Goal: Register for event/course

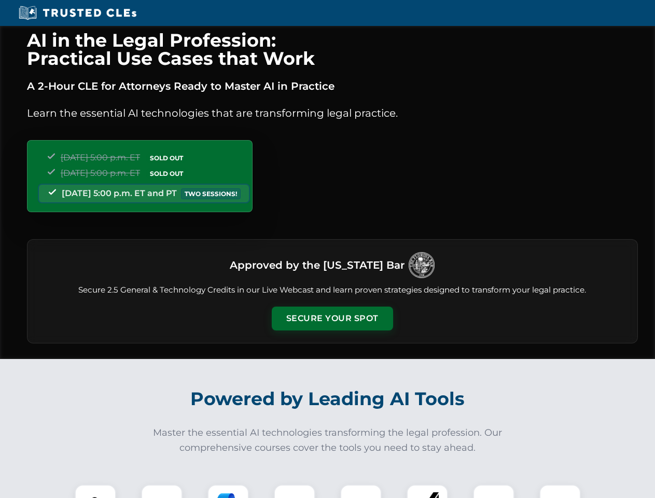
click at [332, 318] on button "Secure Your Spot" at bounding box center [332, 319] width 121 height 24
click at [95, 491] on img at bounding box center [95, 505] width 30 height 30
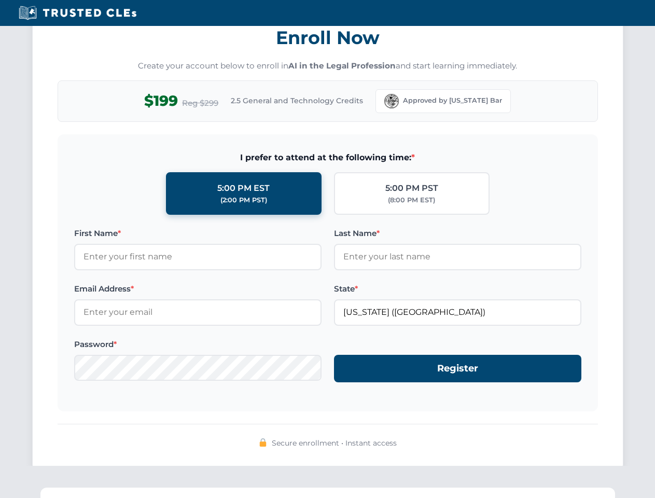
scroll to position [1018, 0]
